Goal: Information Seeking & Learning: Learn about a topic

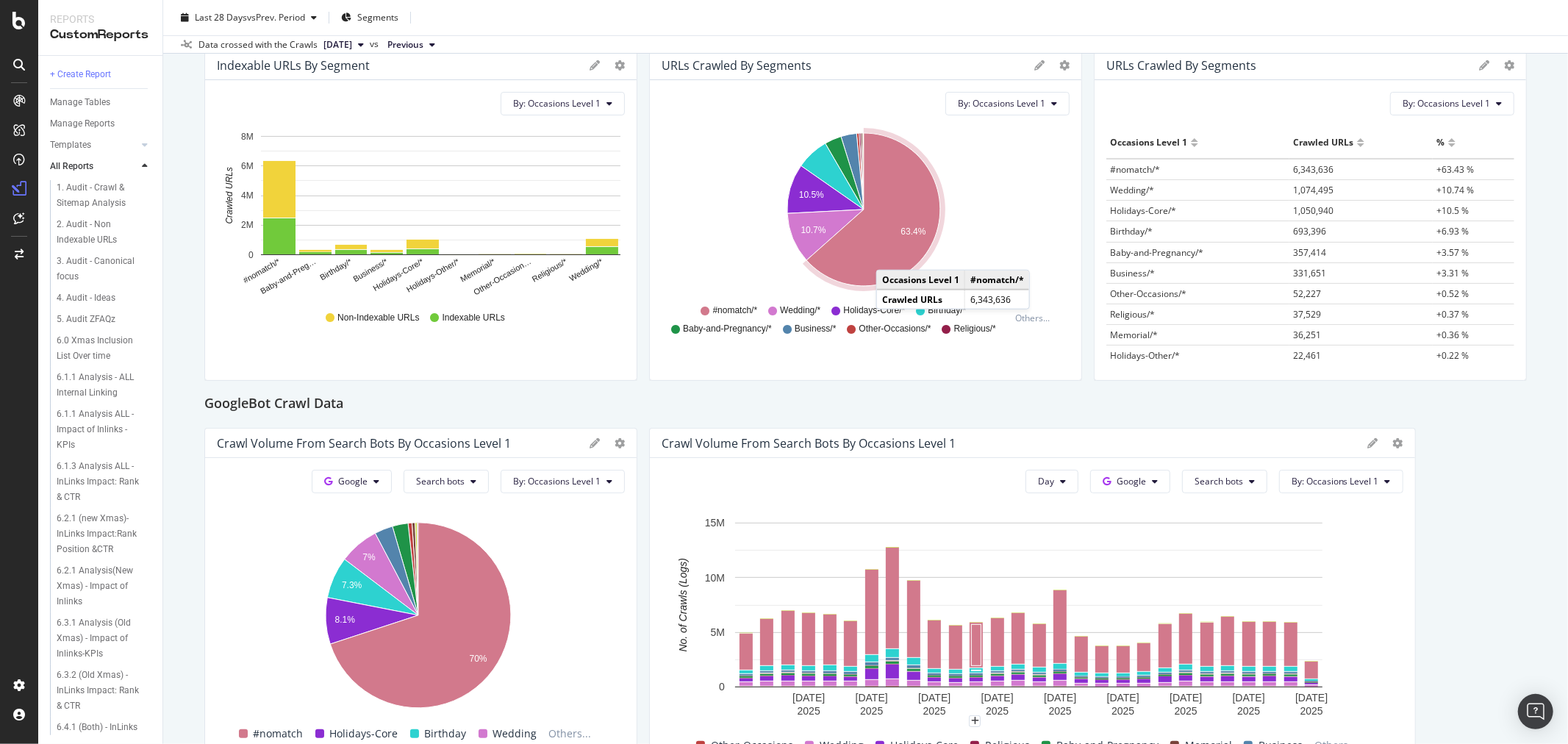
scroll to position [54, 0]
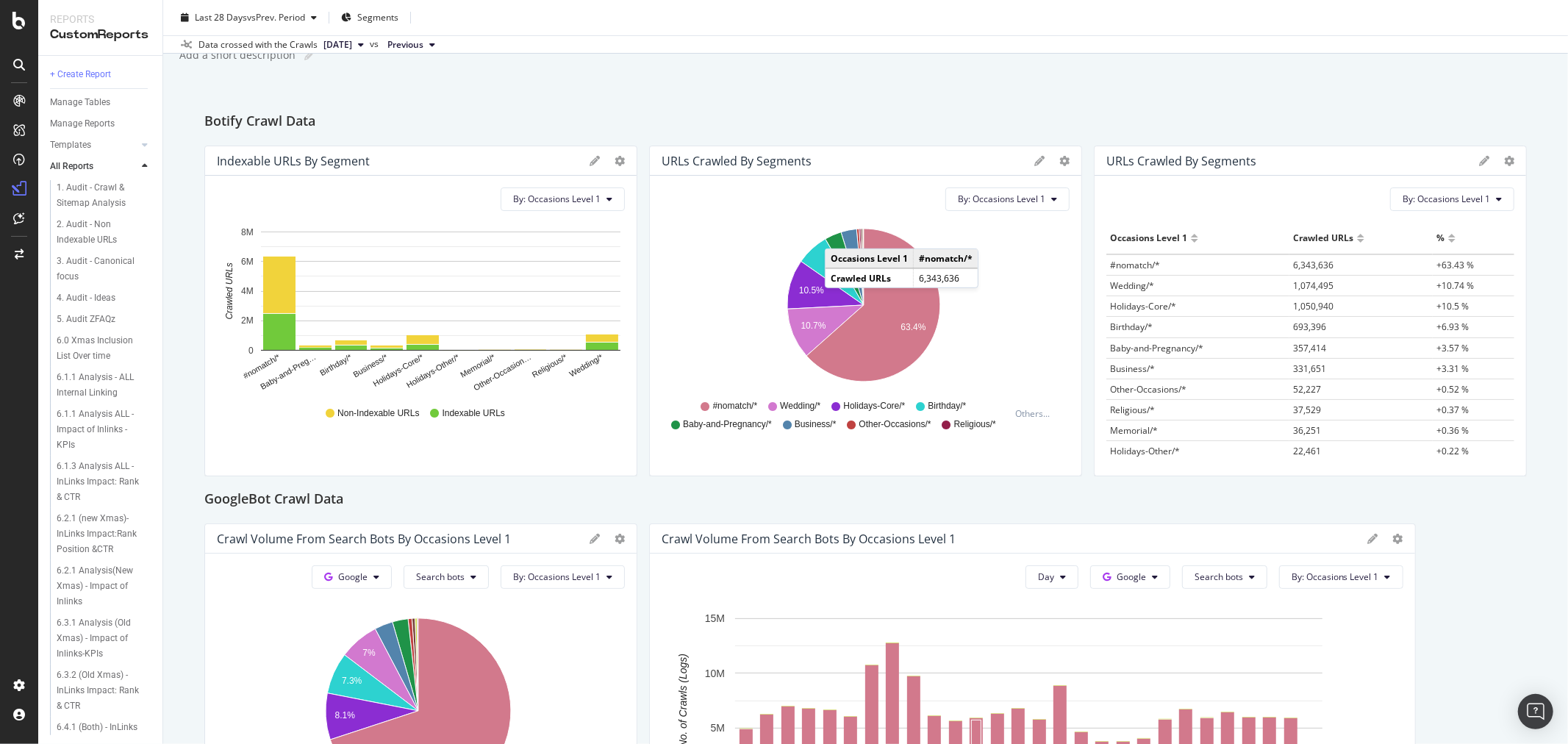
click at [943, 284] on icon "10.5% 10.7% 63.4%" at bounding box center [864, 308] width 403 height 171
click at [909, 297] on icon "A chart." at bounding box center [873, 305] width 134 height 152
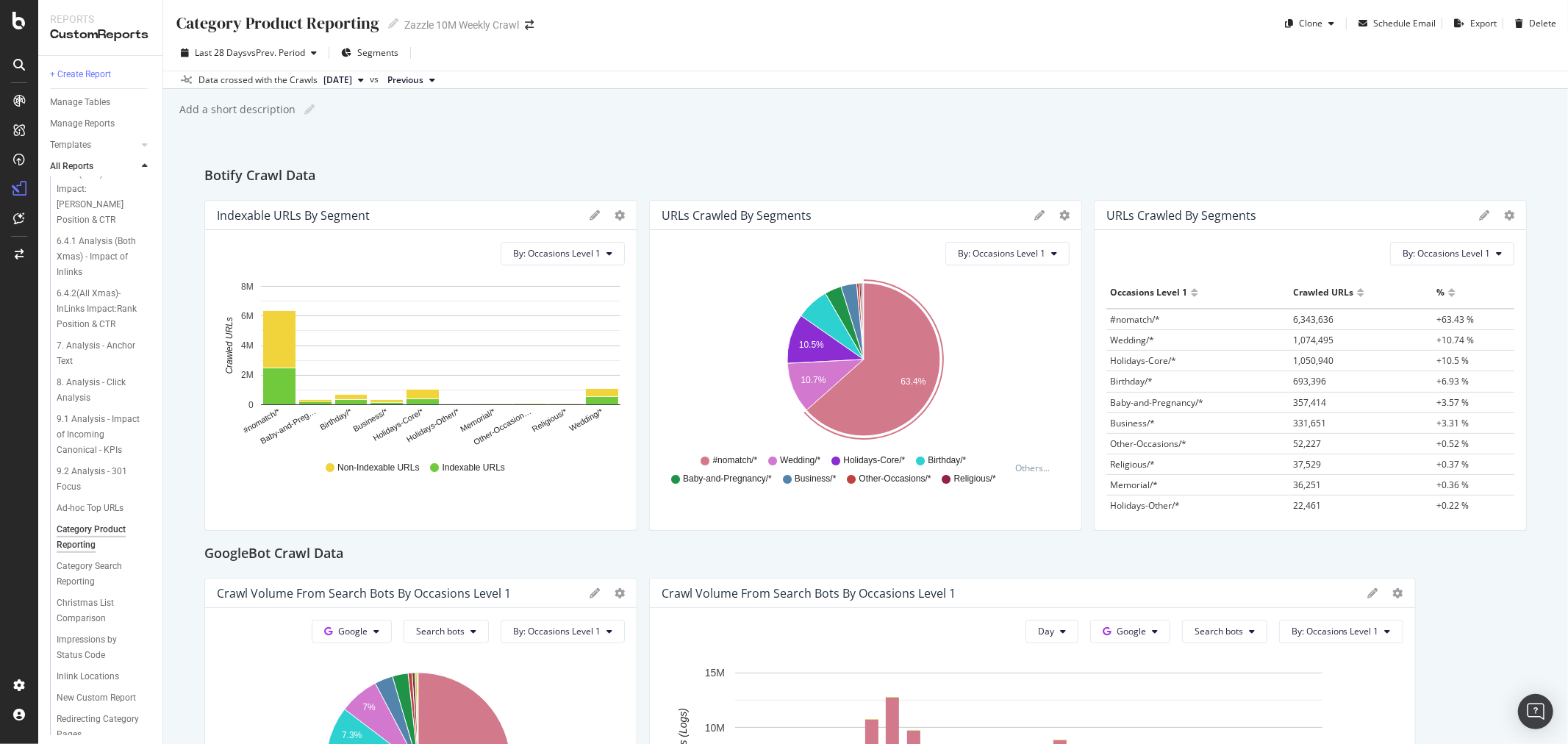
scroll to position [645, 0]
click at [84, 531] on div "Category Search Reporting" at bounding box center [98, 542] width 84 height 31
